Goal: Task Accomplishment & Management: Manage account settings

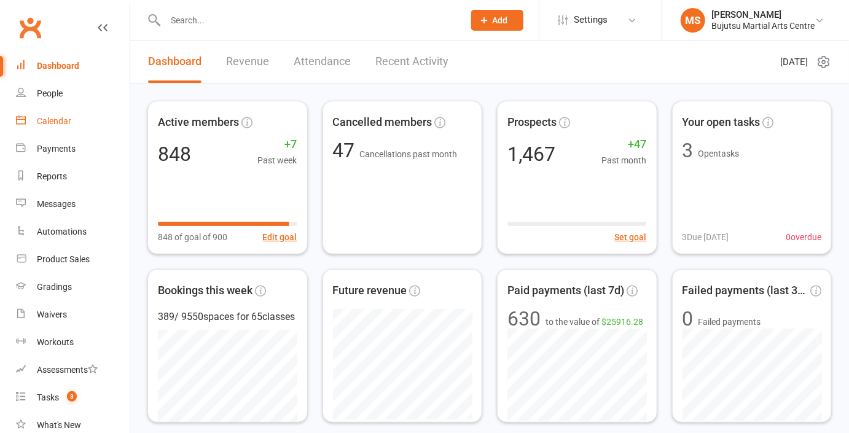
click at [65, 124] on div "Calendar" at bounding box center [54, 121] width 34 height 10
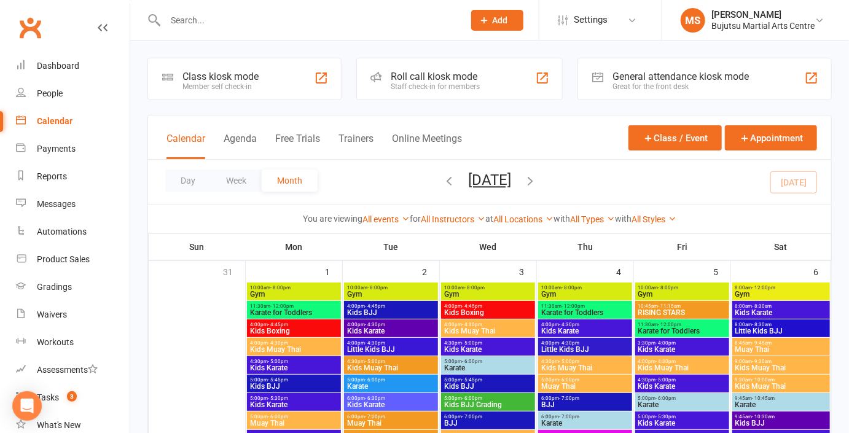
click at [537, 178] on icon "button" at bounding box center [530, 181] width 14 height 14
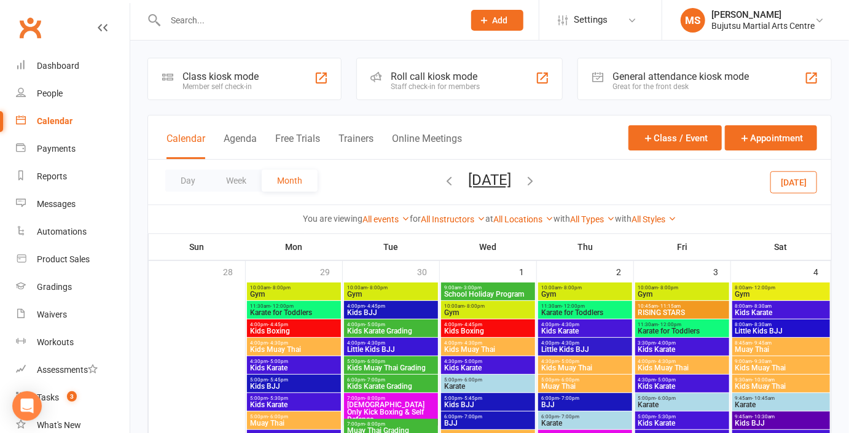
click at [537, 178] on icon "button" at bounding box center [530, 181] width 14 height 14
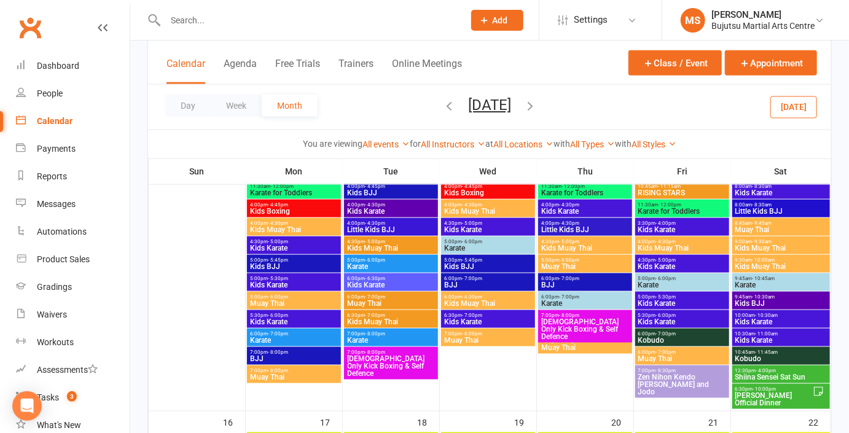
scroll to position [622, 0]
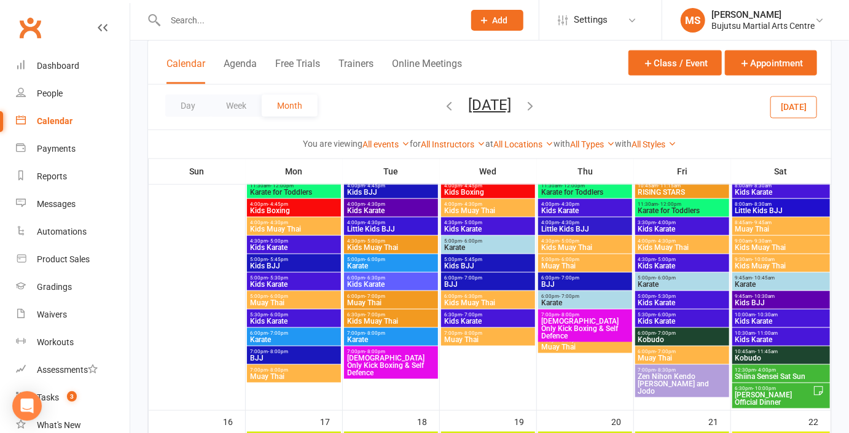
click at [800, 376] on span "Shiina Sensei Sat Sun" at bounding box center [781, 376] width 93 height 7
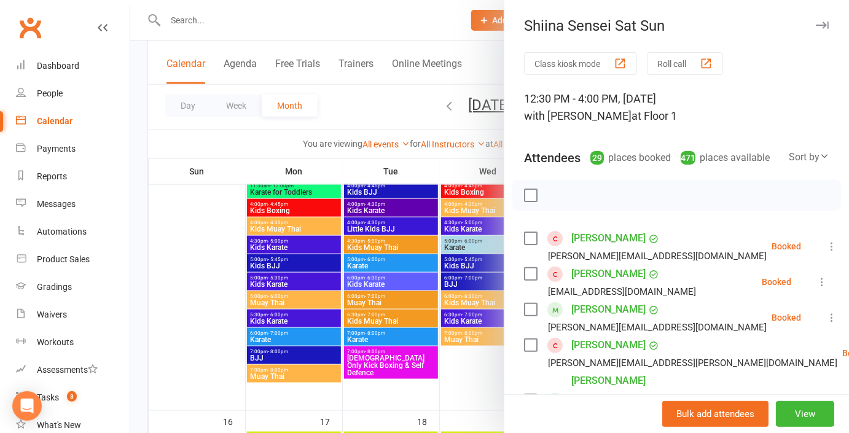
scroll to position [0, 0]
click at [821, 155] on icon at bounding box center [825, 156] width 10 height 10
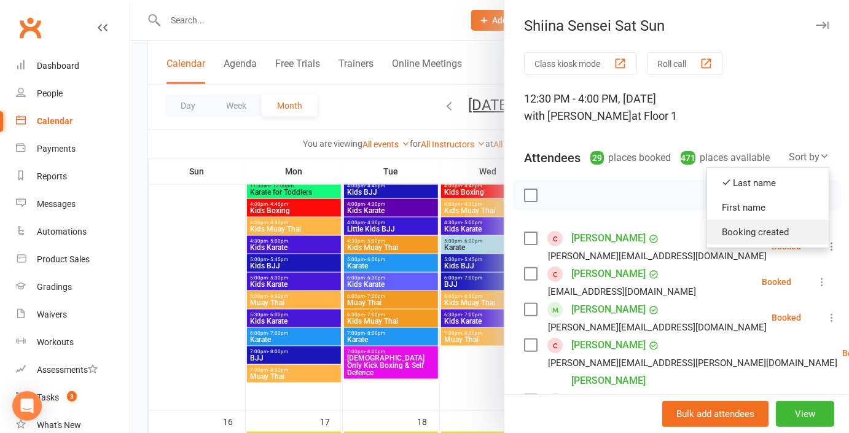
click at [786, 227] on link "Booking created" at bounding box center [768, 232] width 122 height 25
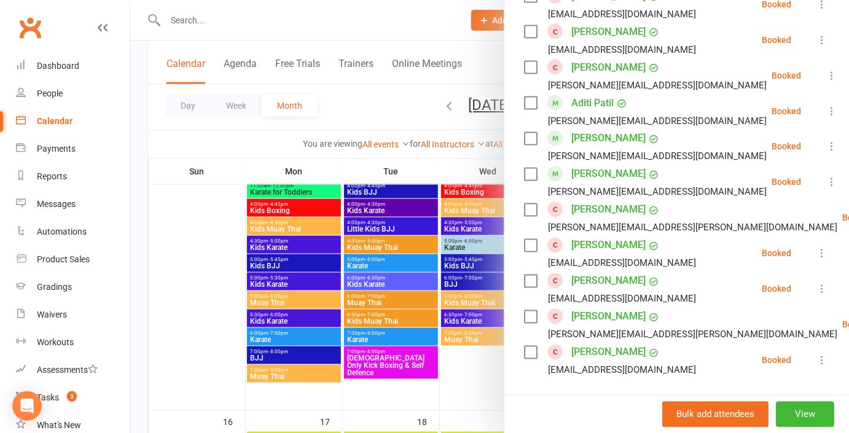
scroll to position [924, 0]
click at [321, 25] on div at bounding box center [489, 216] width 719 height 433
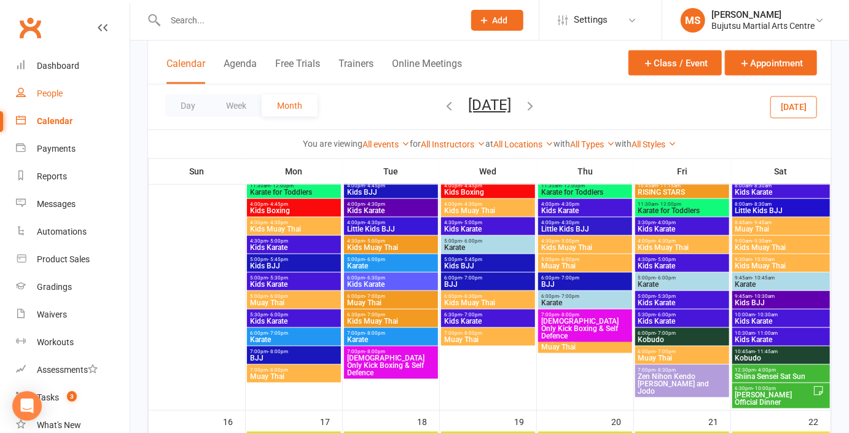
click at [53, 94] on div "People" at bounding box center [50, 93] width 26 height 10
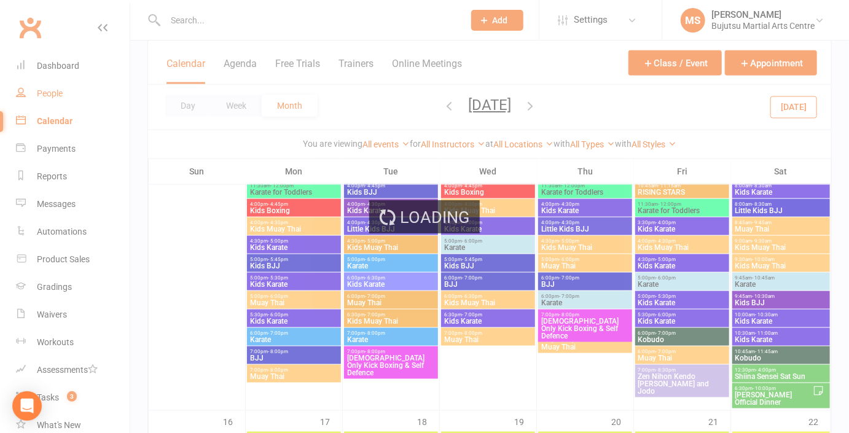
select select "100"
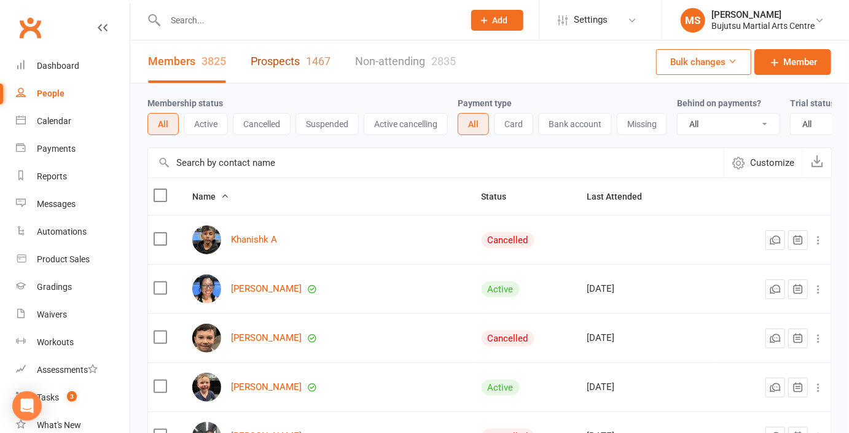
click at [292, 58] on link "Prospects 1467" at bounding box center [291, 62] width 80 height 42
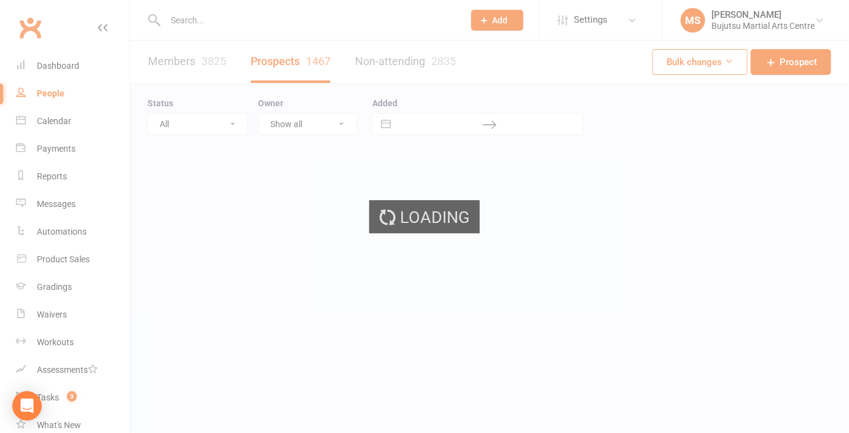
select select "100"
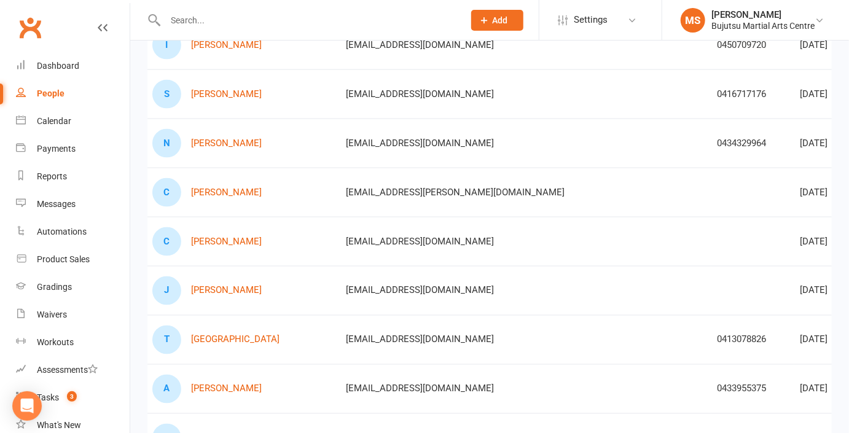
scroll to position [783, 0]
click at [206, 238] on link "[PERSON_NAME]" at bounding box center [226, 243] width 71 height 10
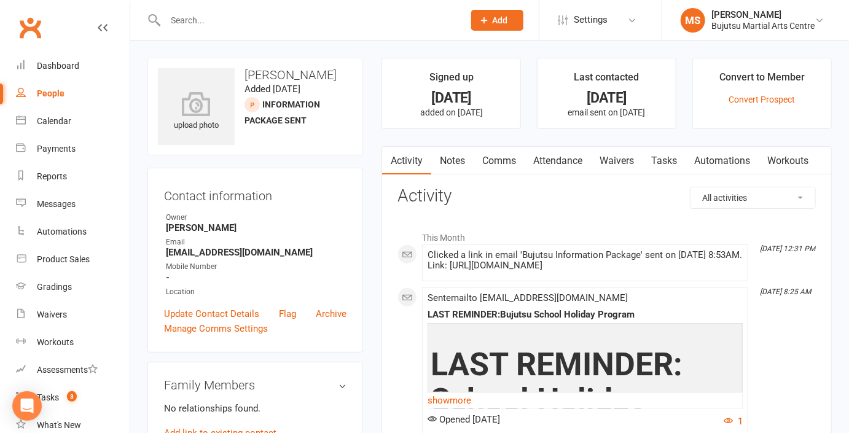
click at [505, 163] on link "Comms" at bounding box center [499, 161] width 51 height 28
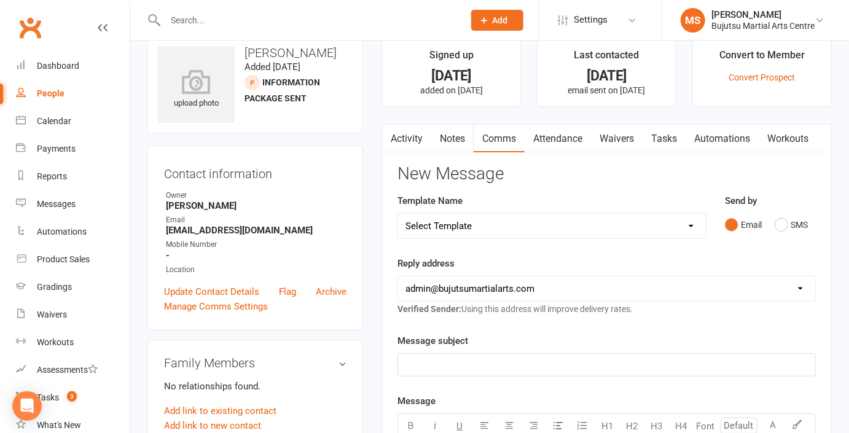
scroll to position [34, 0]
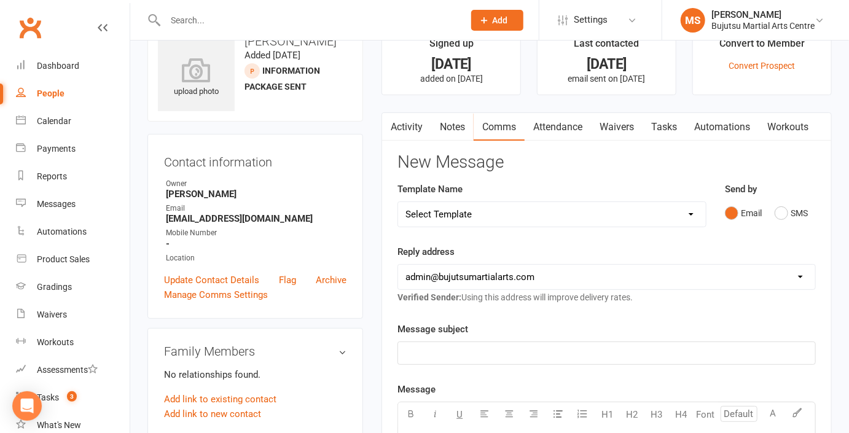
click at [488, 219] on select "Select Template [Email] Buddy Week [Email] Japan Karate Association Grading Adu…" at bounding box center [552, 214] width 308 height 25
select select "41"
click at [398, 202] on select "Select Template [Email] Buddy Week [Email] Japan Karate Association Grading Adu…" at bounding box center [552, 214] width 308 height 25
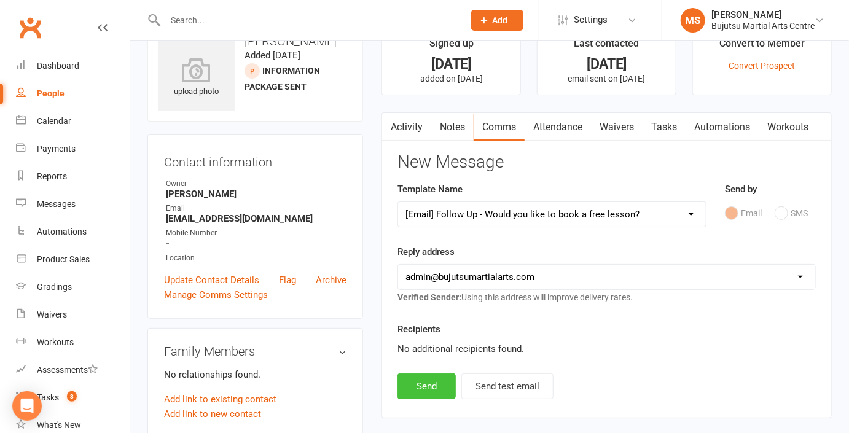
click at [421, 382] on button "Send" at bounding box center [426, 387] width 58 height 26
select select
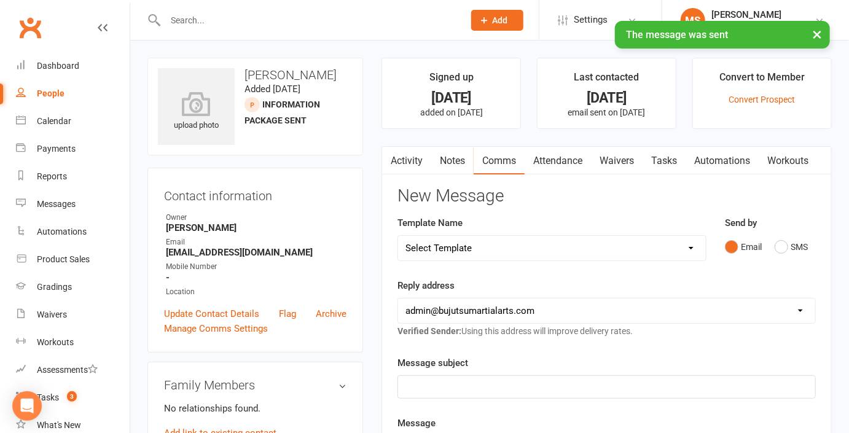
select select "100"
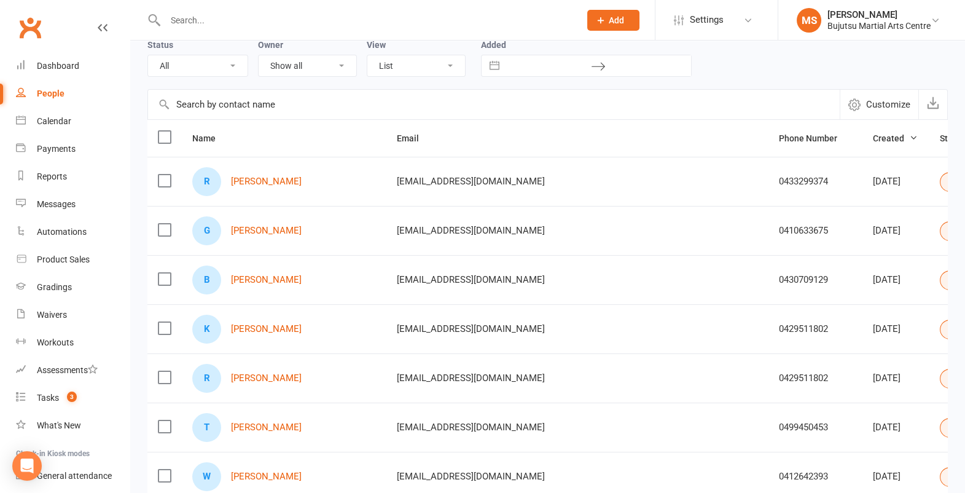
scroll to position [0, 1]
click at [100, 22] on link at bounding box center [103, 39] width 10 height 37
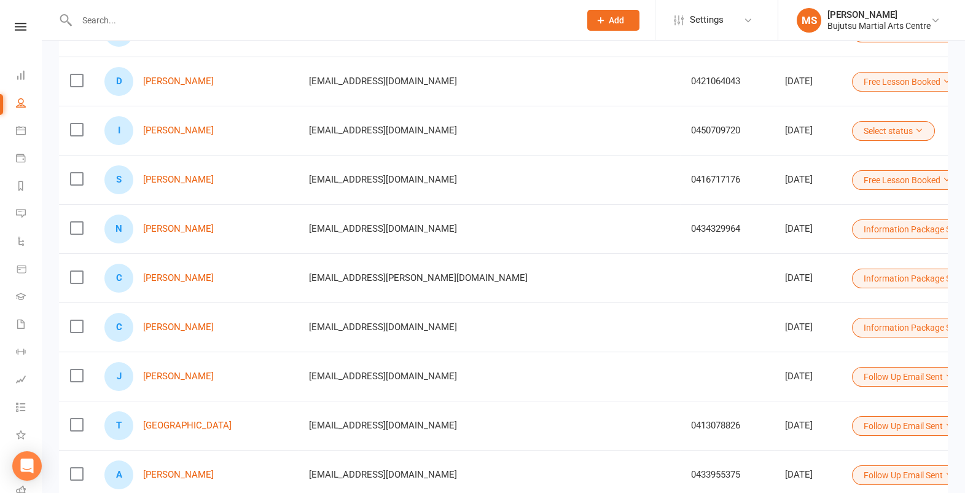
scroll to position [705, 0]
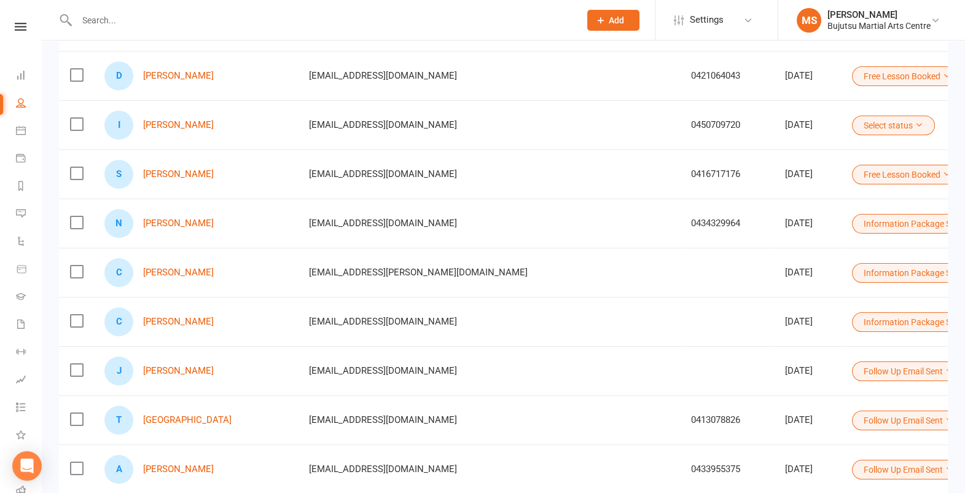
click at [848, 317] on button "Information Package Sent" at bounding box center [918, 322] width 133 height 20
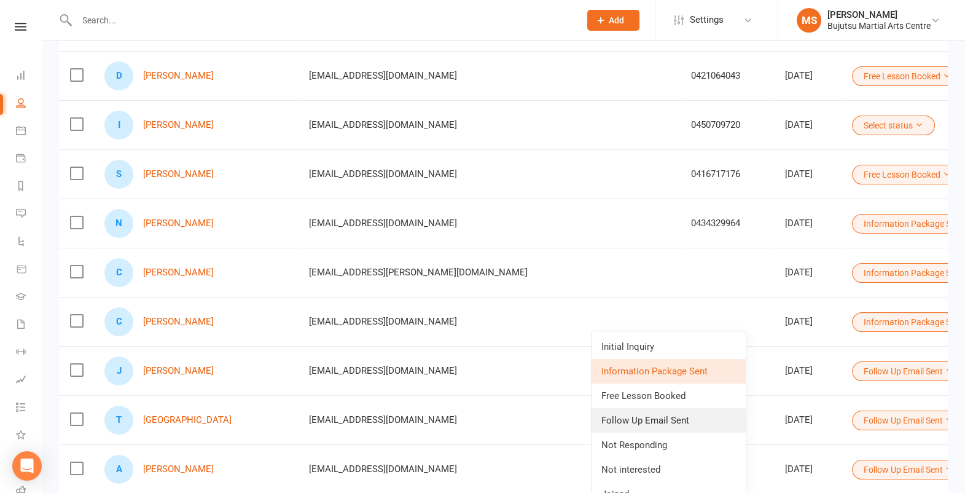
click at [696, 417] on link "Follow Up Email Sent" at bounding box center [669, 420] width 154 height 25
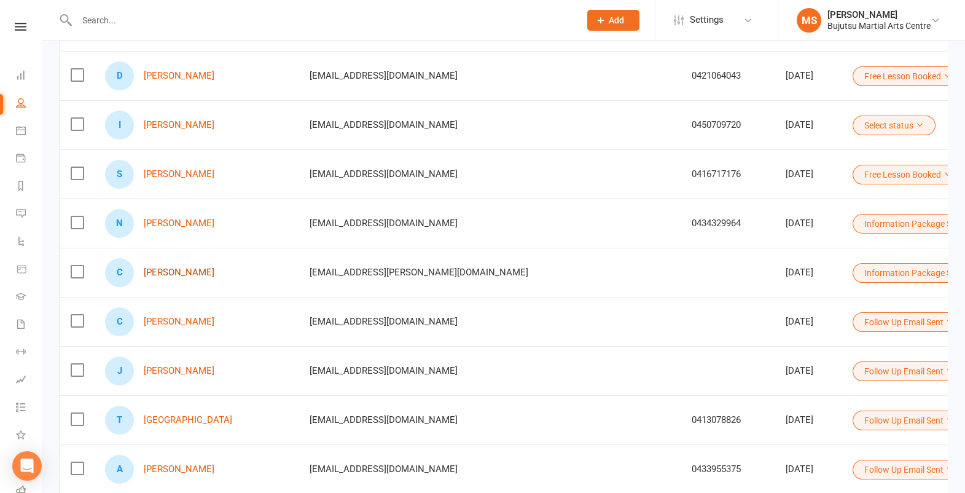
click at [193, 267] on link "[PERSON_NAME]" at bounding box center [179, 272] width 71 height 10
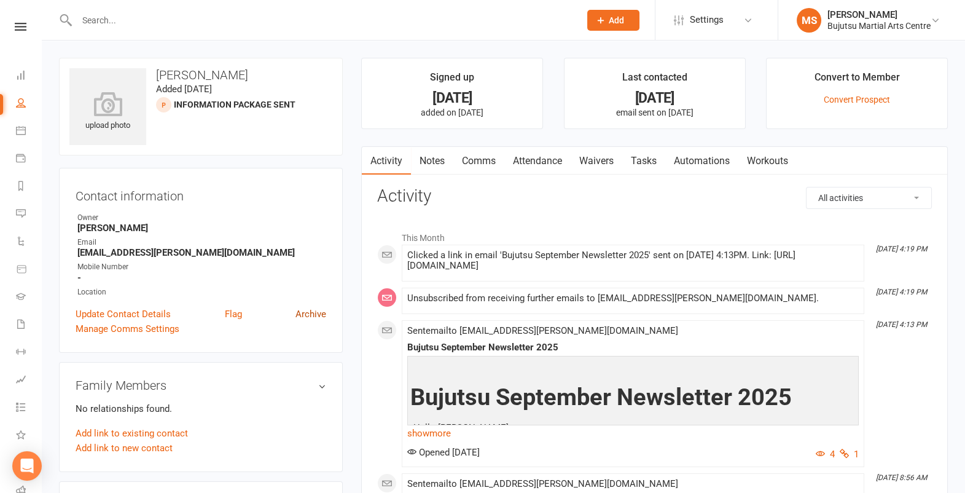
click at [306, 313] on link "Archive" at bounding box center [311, 314] width 31 height 15
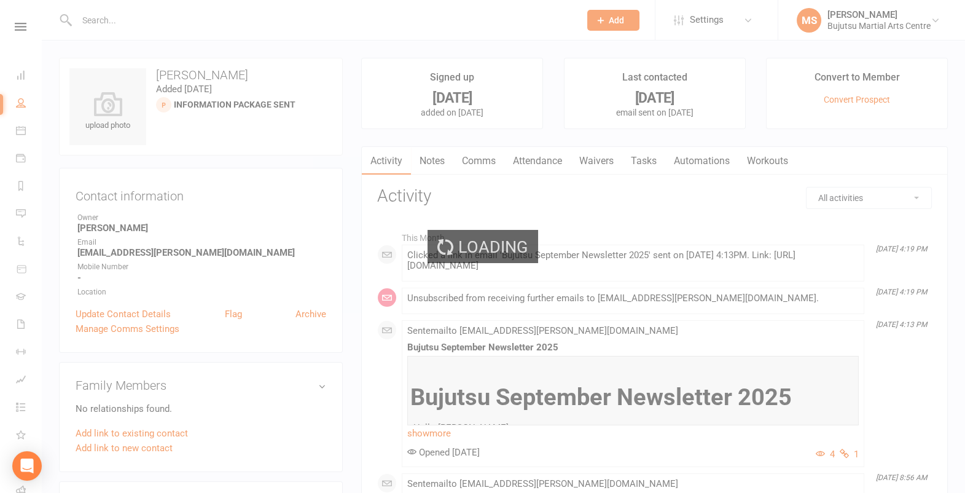
select select "100"
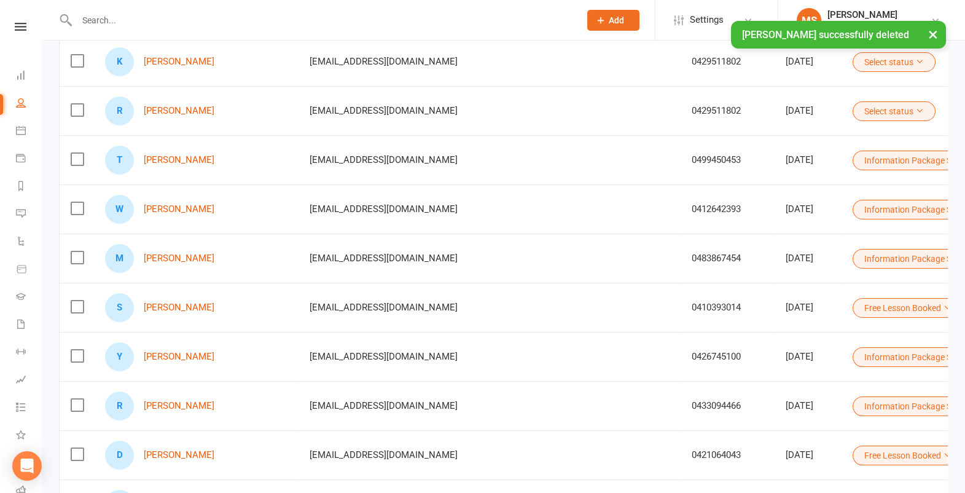
scroll to position [329, 0]
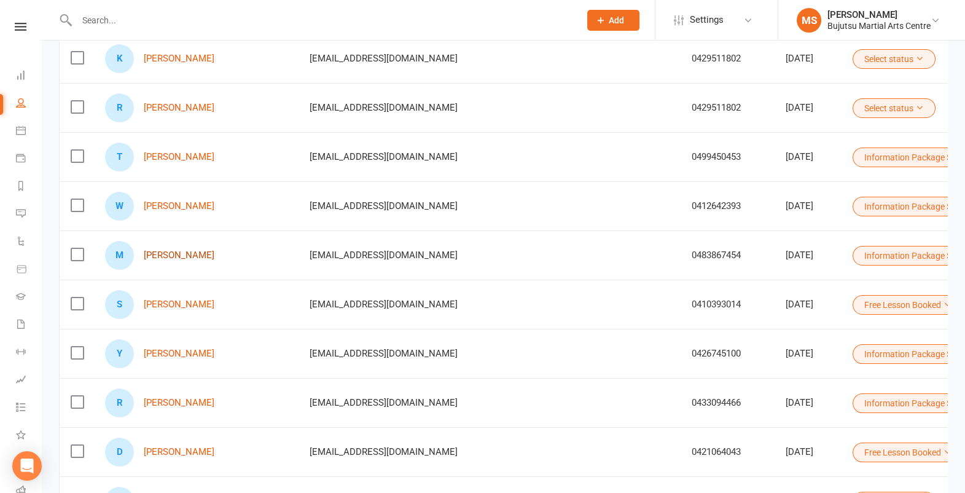
click at [169, 257] on link "[PERSON_NAME]" at bounding box center [179, 255] width 71 height 10
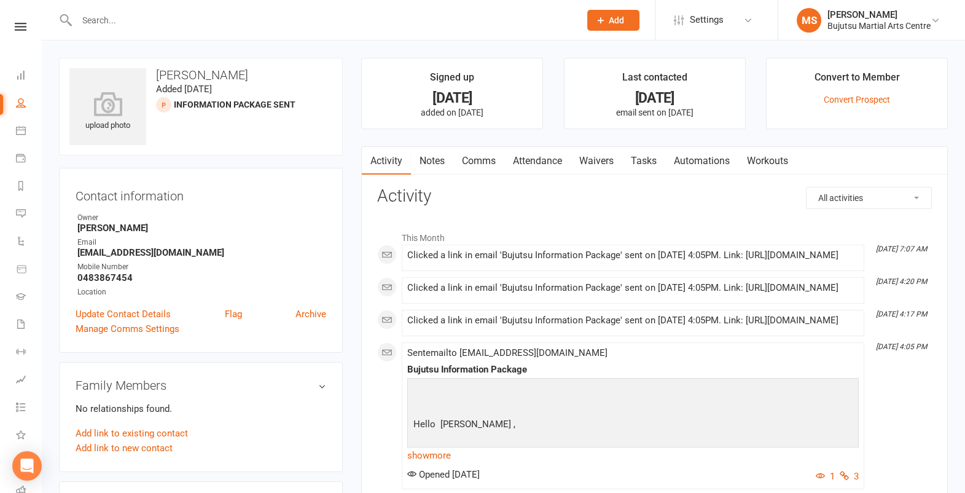
select select "100"
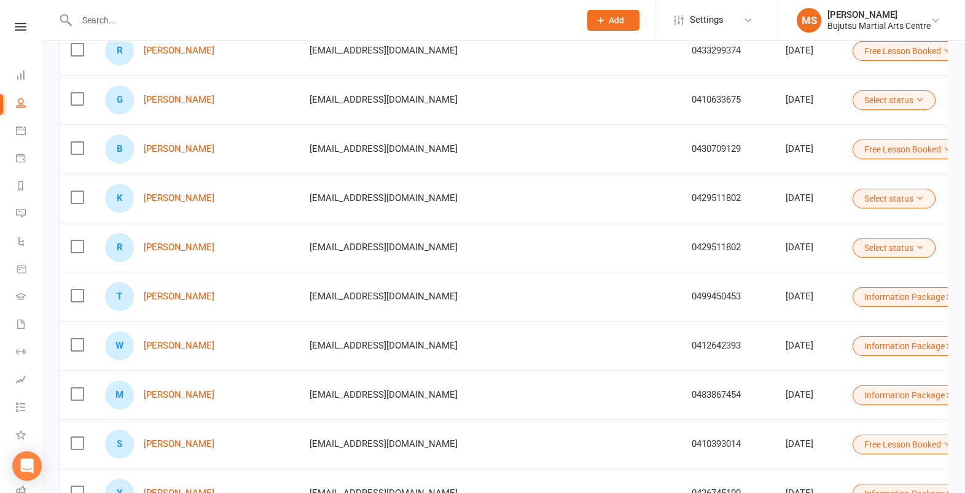
scroll to position [190, 0]
click at [184, 343] on link "[PERSON_NAME]" at bounding box center [179, 345] width 71 height 10
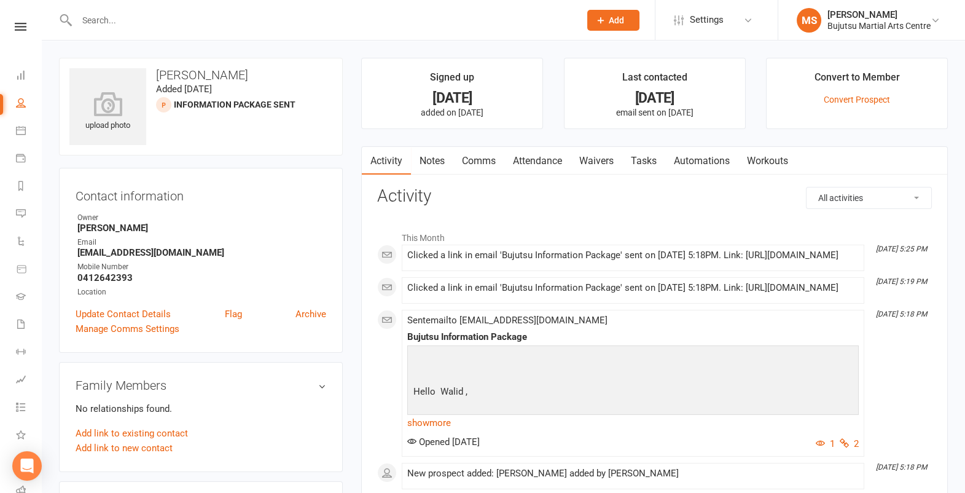
select select "100"
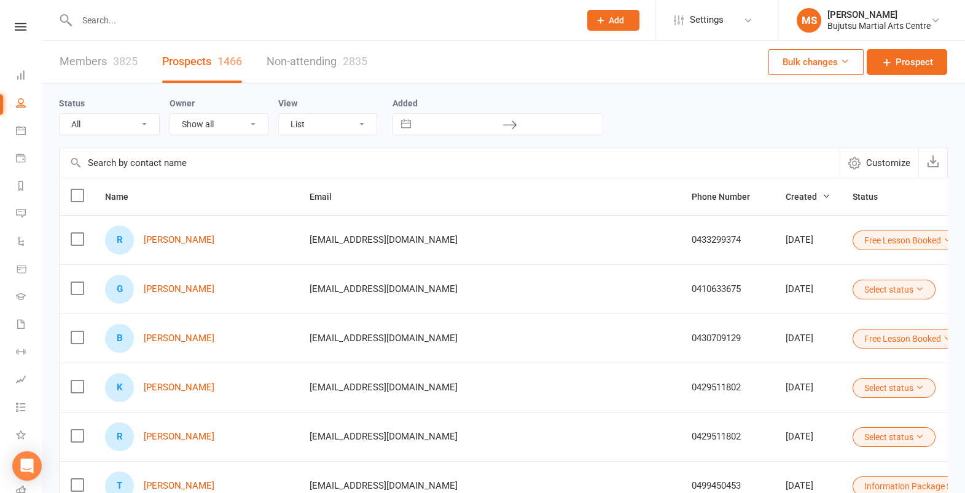
click at [144, 22] on input "text" at bounding box center [322, 20] width 498 height 17
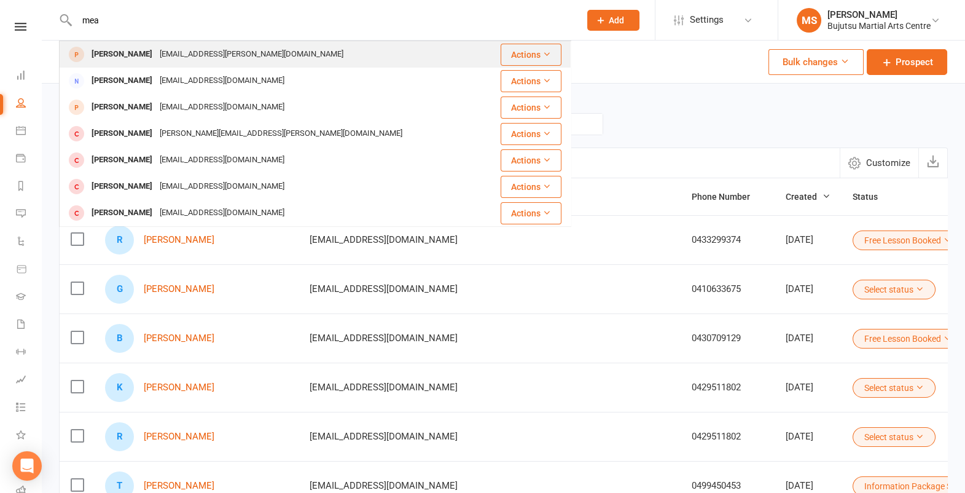
type input "mea"
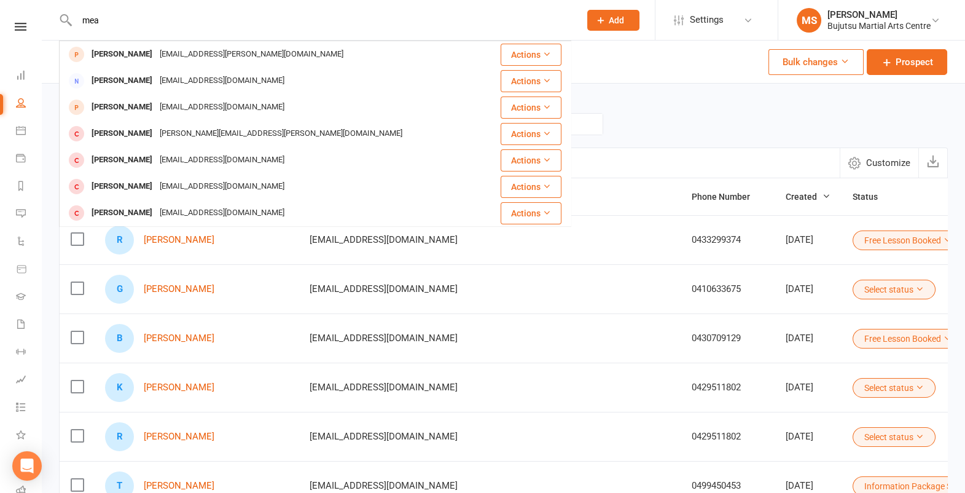
click at [127, 57] on div "[PERSON_NAME]" at bounding box center [122, 54] width 68 height 18
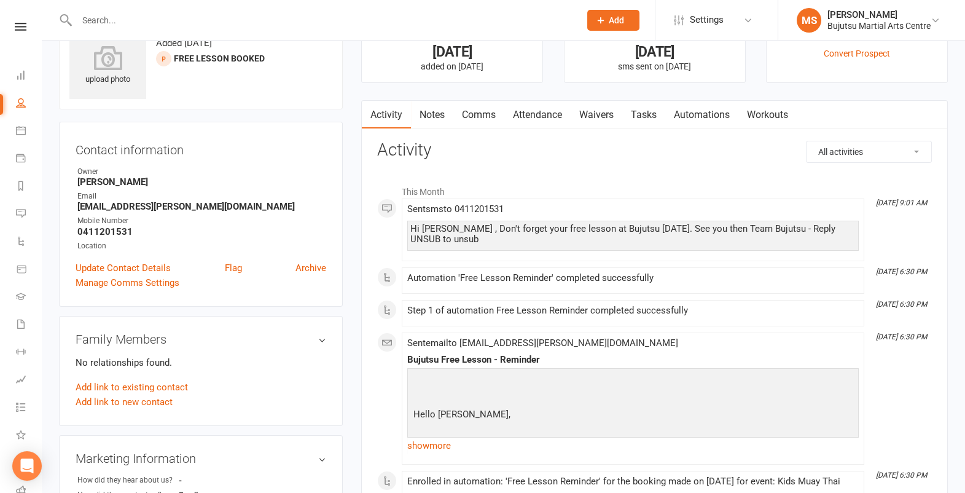
scroll to position [45, 0]
click at [440, 433] on link "show more" at bounding box center [633, 445] width 452 height 17
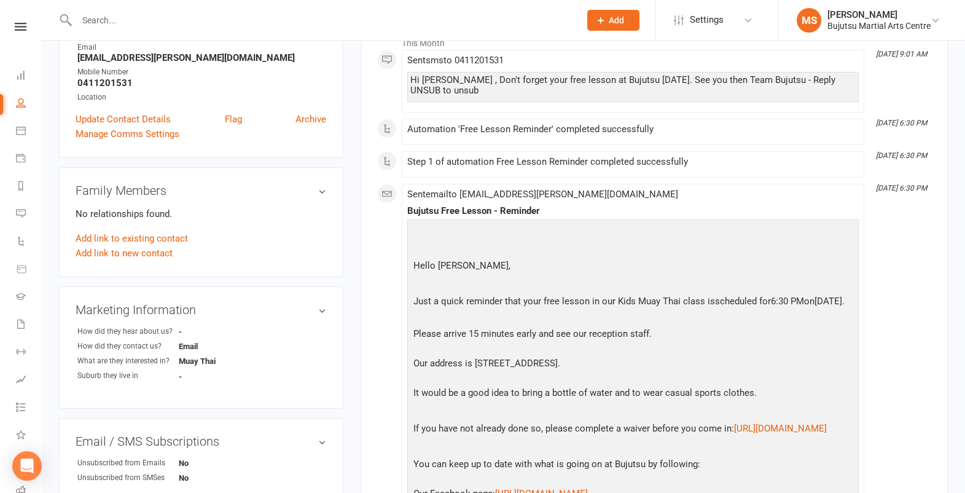
scroll to position [197, 0]
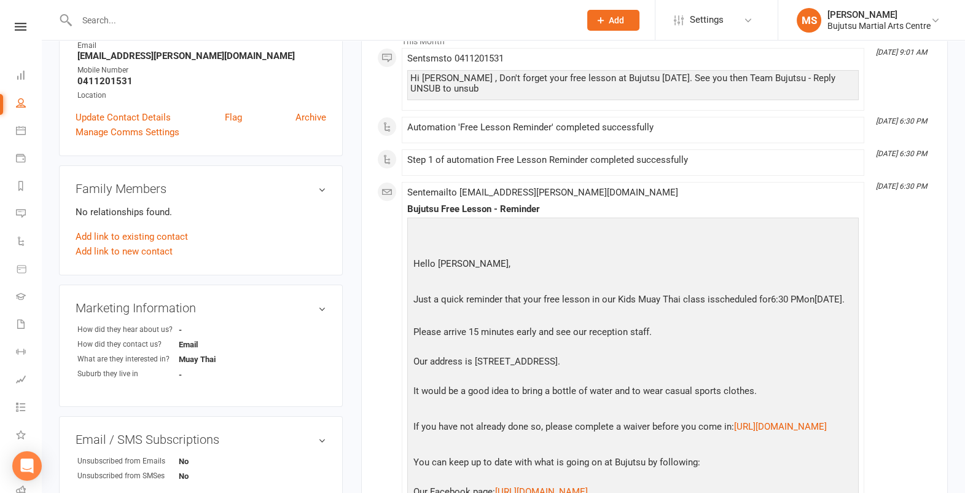
click at [20, 25] on icon at bounding box center [21, 27] width 12 height 8
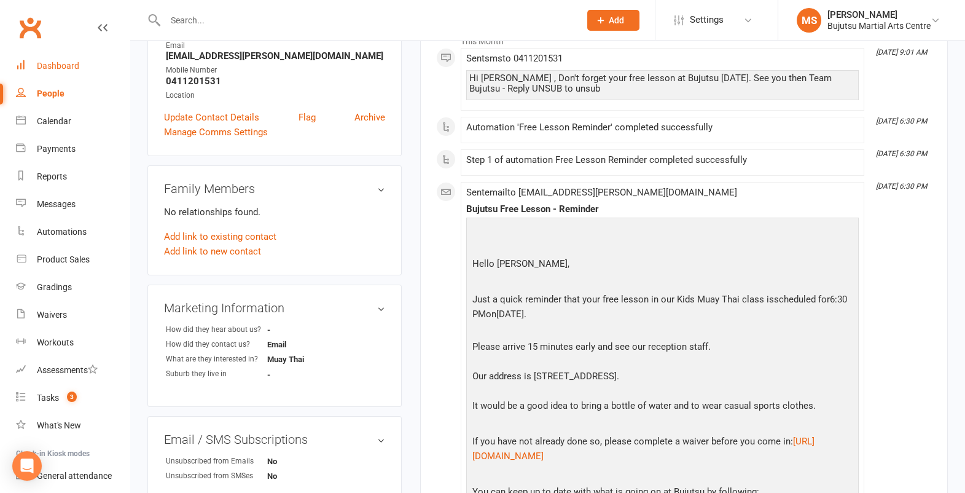
click at [73, 66] on div "Dashboard" at bounding box center [58, 66] width 42 height 10
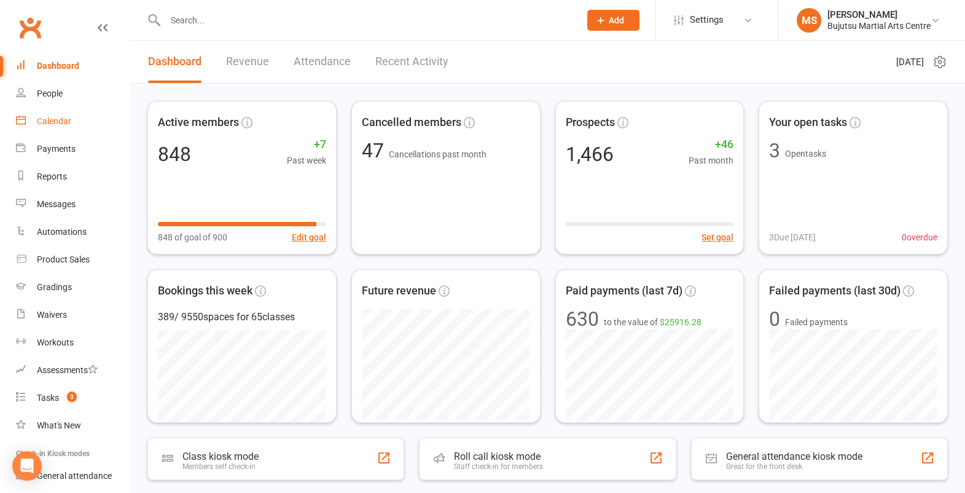
click at [63, 127] on link "Calendar" at bounding box center [73, 122] width 114 height 28
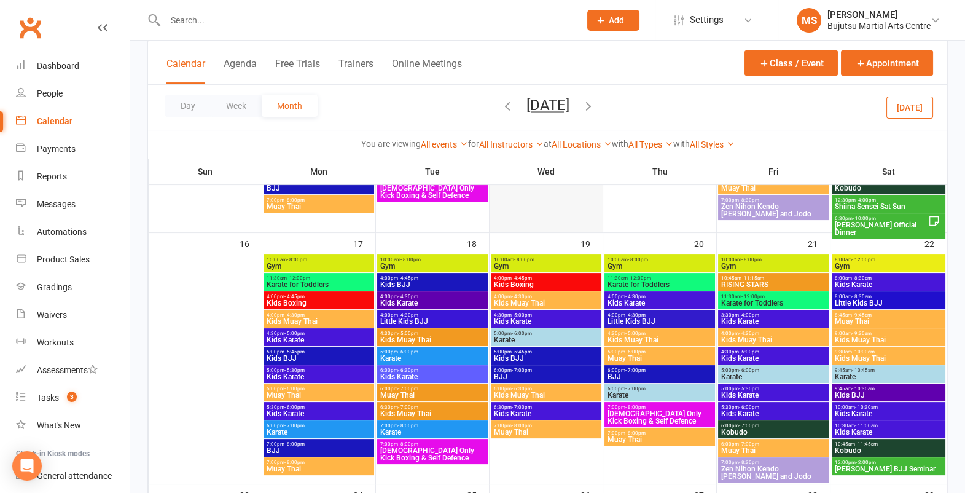
scroll to position [794, 0]
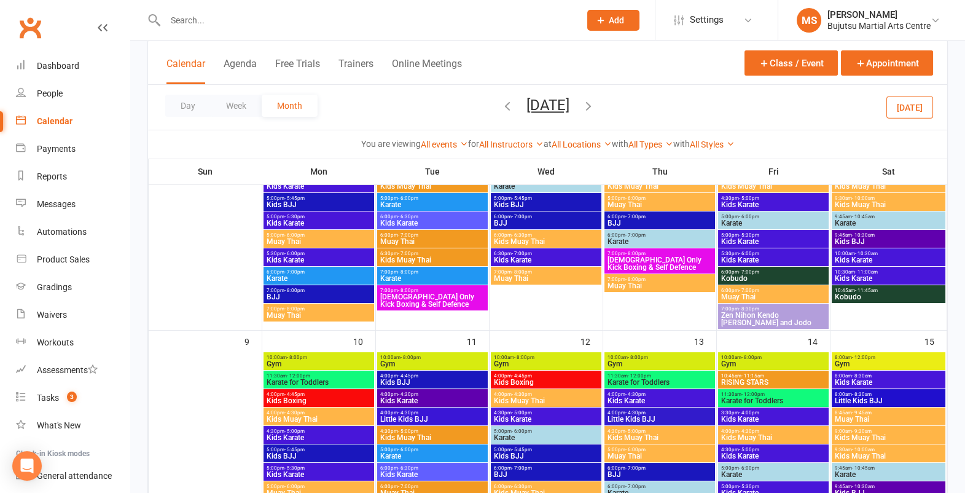
click at [501, 104] on icon "button" at bounding box center [508, 106] width 14 height 14
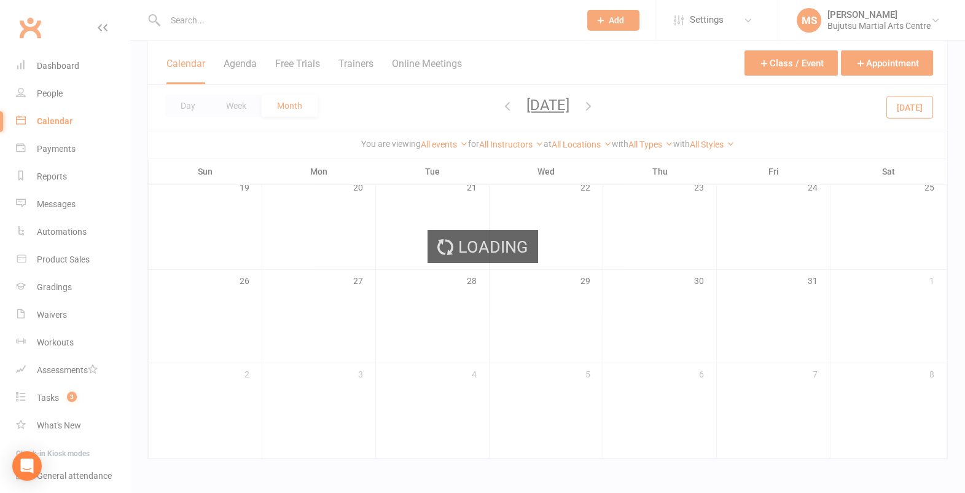
click at [476, 104] on div "Loading" at bounding box center [482, 246] width 965 height 493
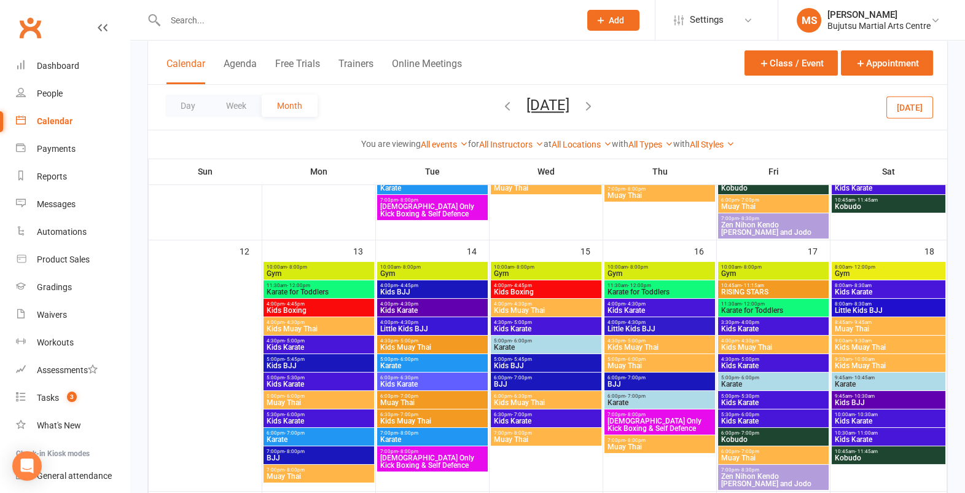
click at [501, 103] on icon "button" at bounding box center [508, 106] width 14 height 14
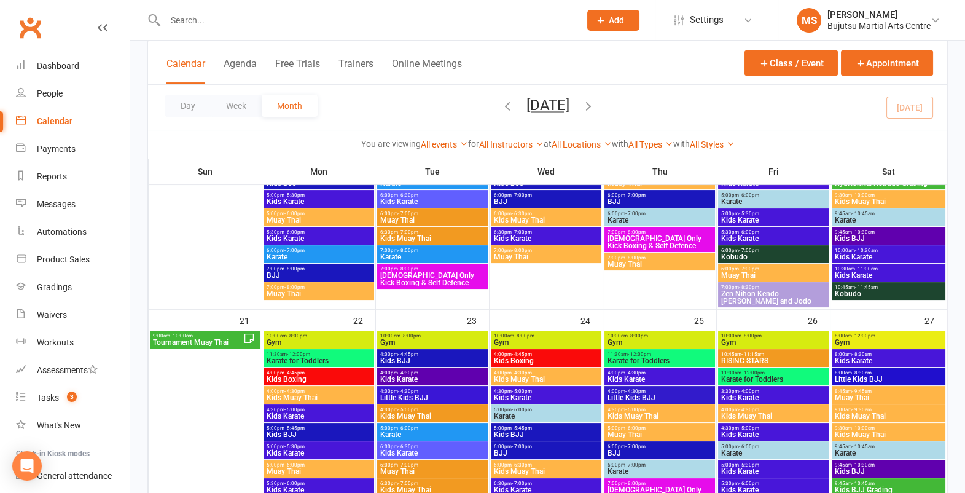
scroll to position [708, 0]
